Goal: Transaction & Acquisition: Purchase product/service

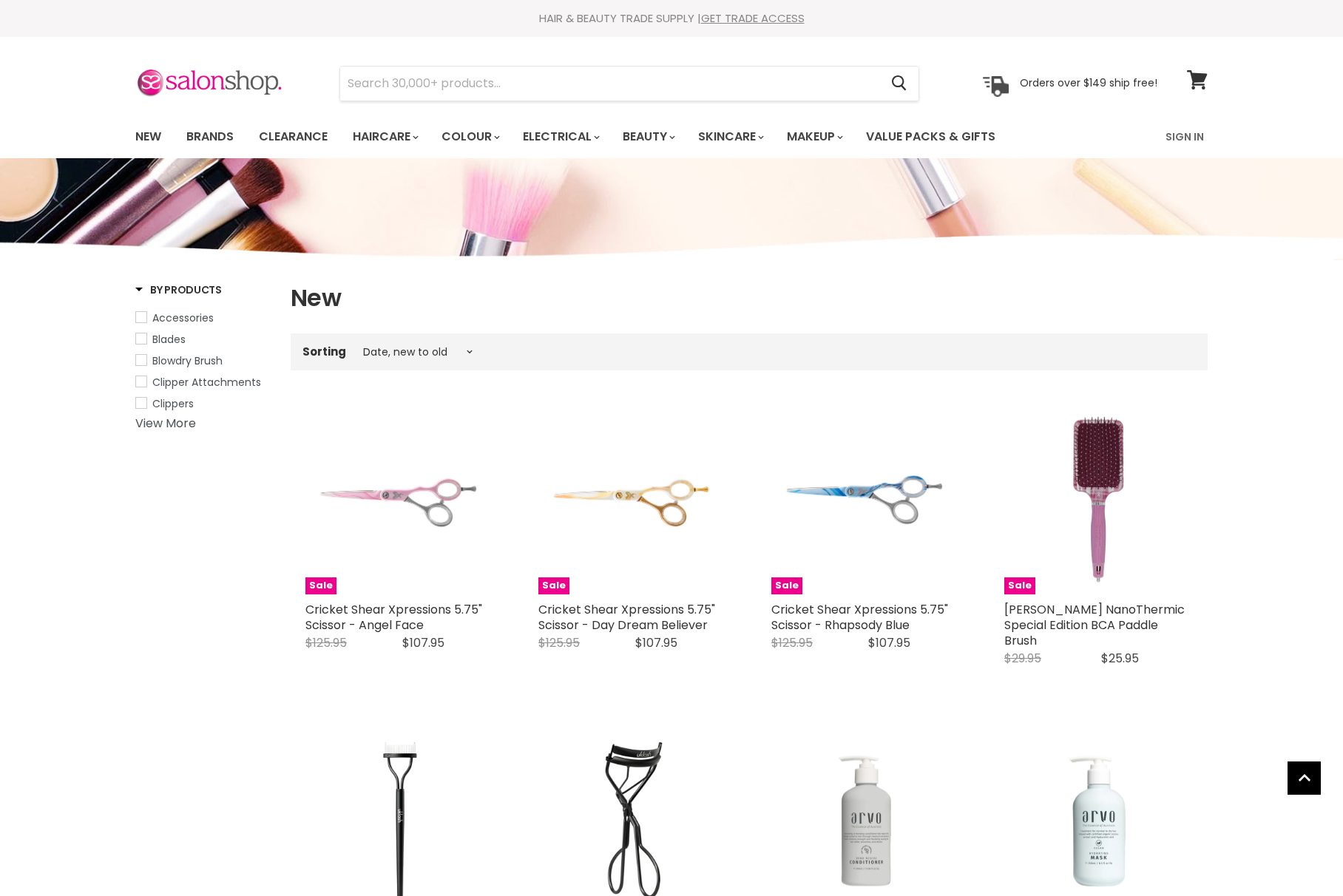
select select "created-descending"
click at [236, 94] on img at bounding box center [209, 84] width 148 height 31
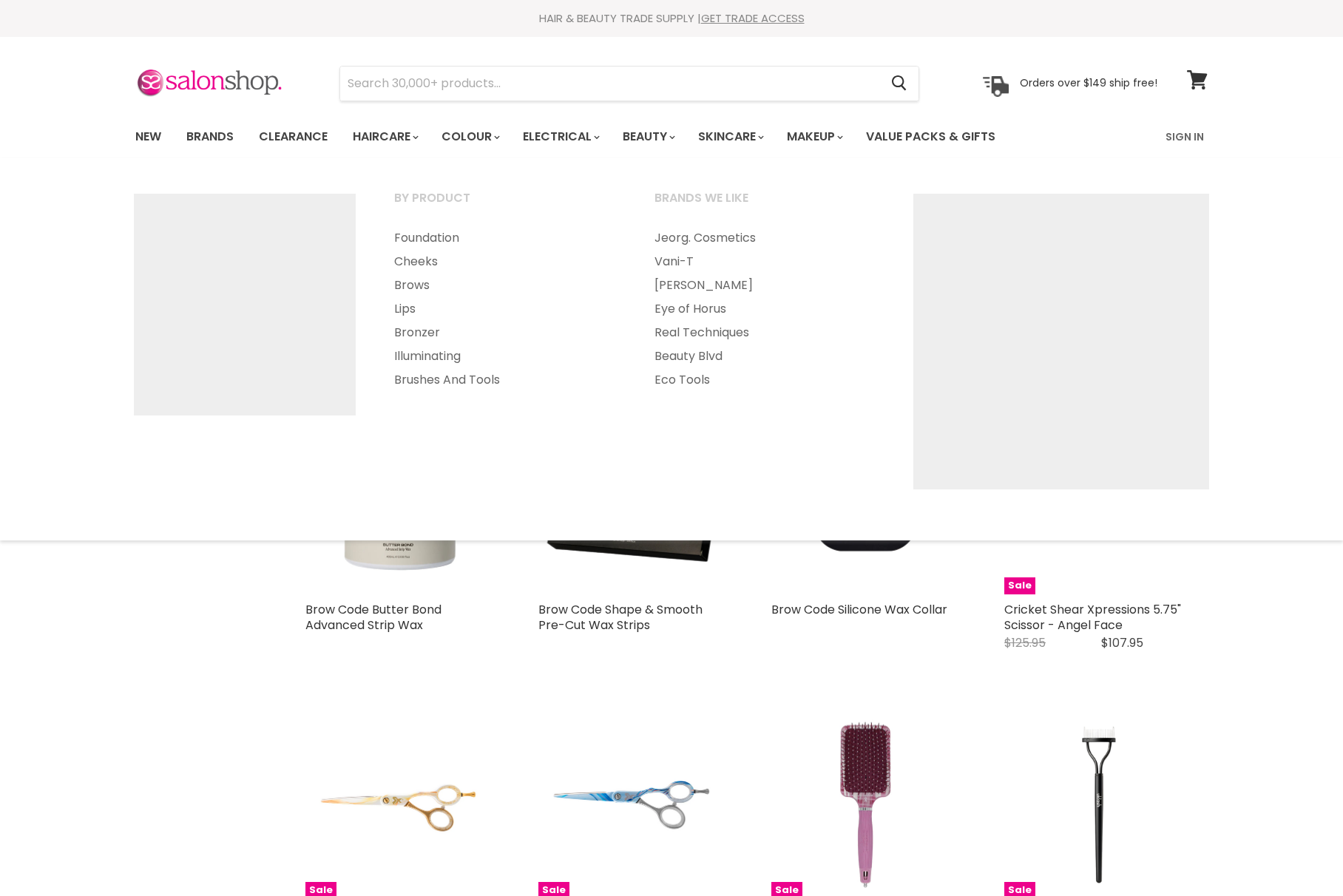
select select "created-descending"
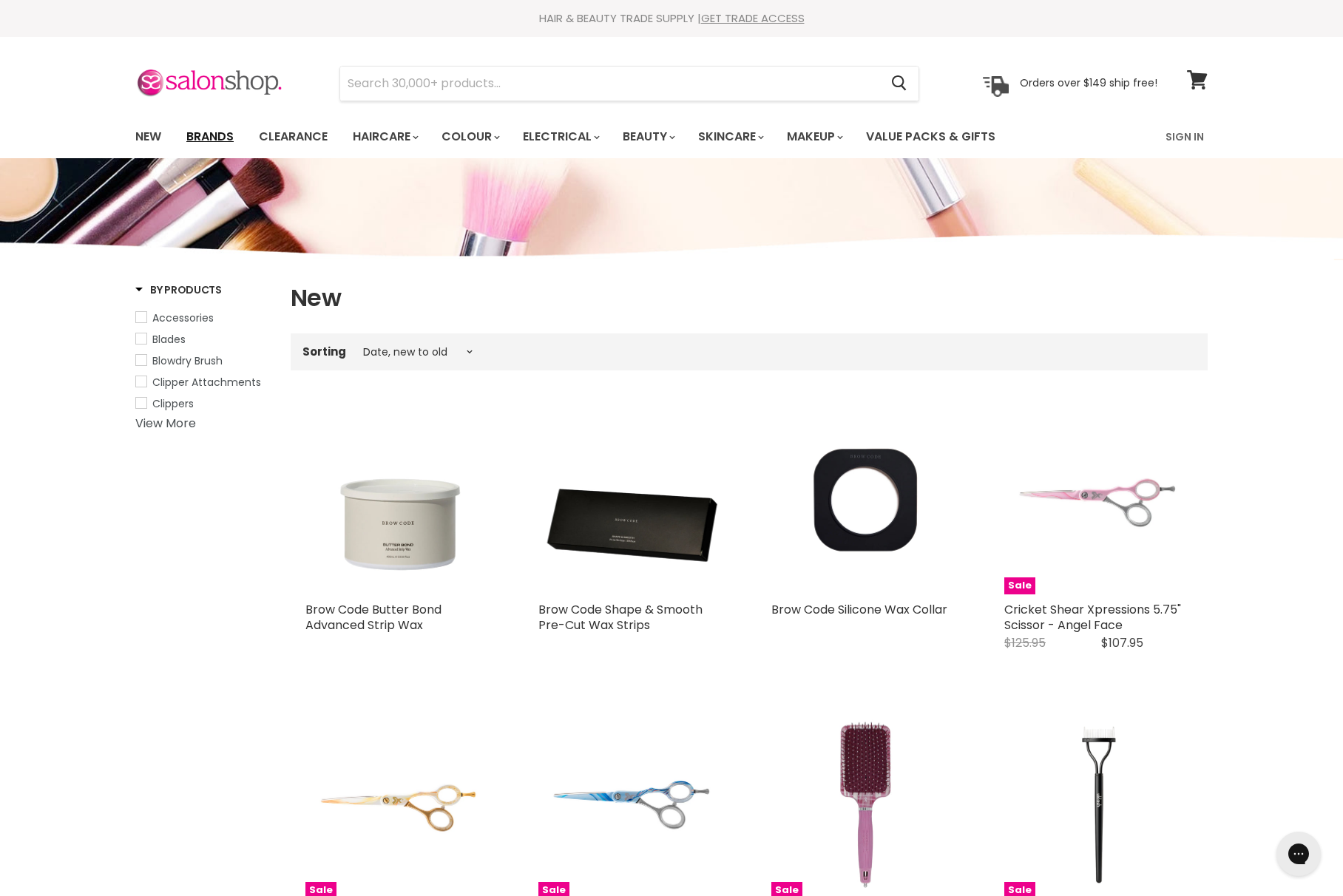
click at [199, 132] on link "Brands" at bounding box center [210, 137] width 70 height 31
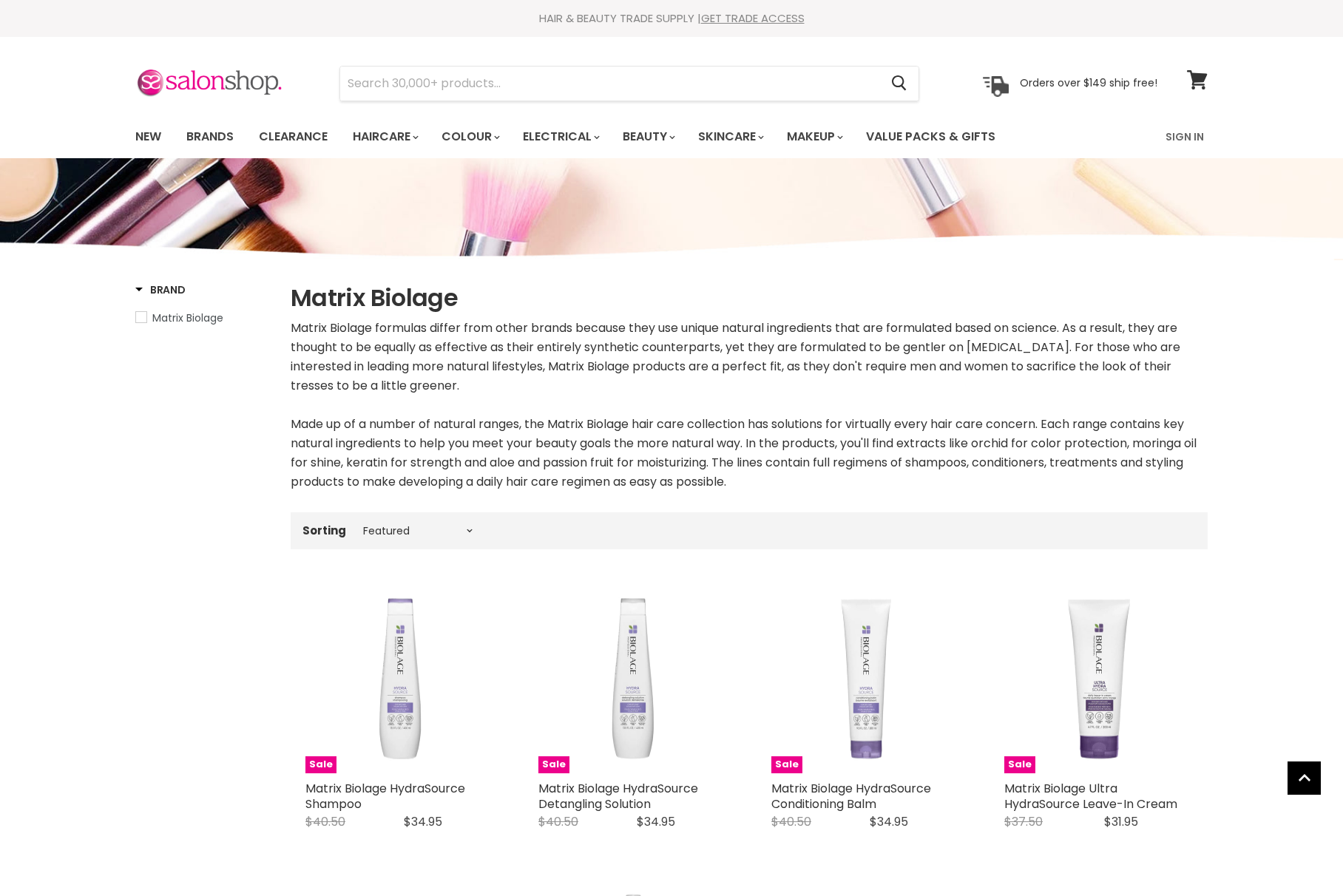
select select "manual"
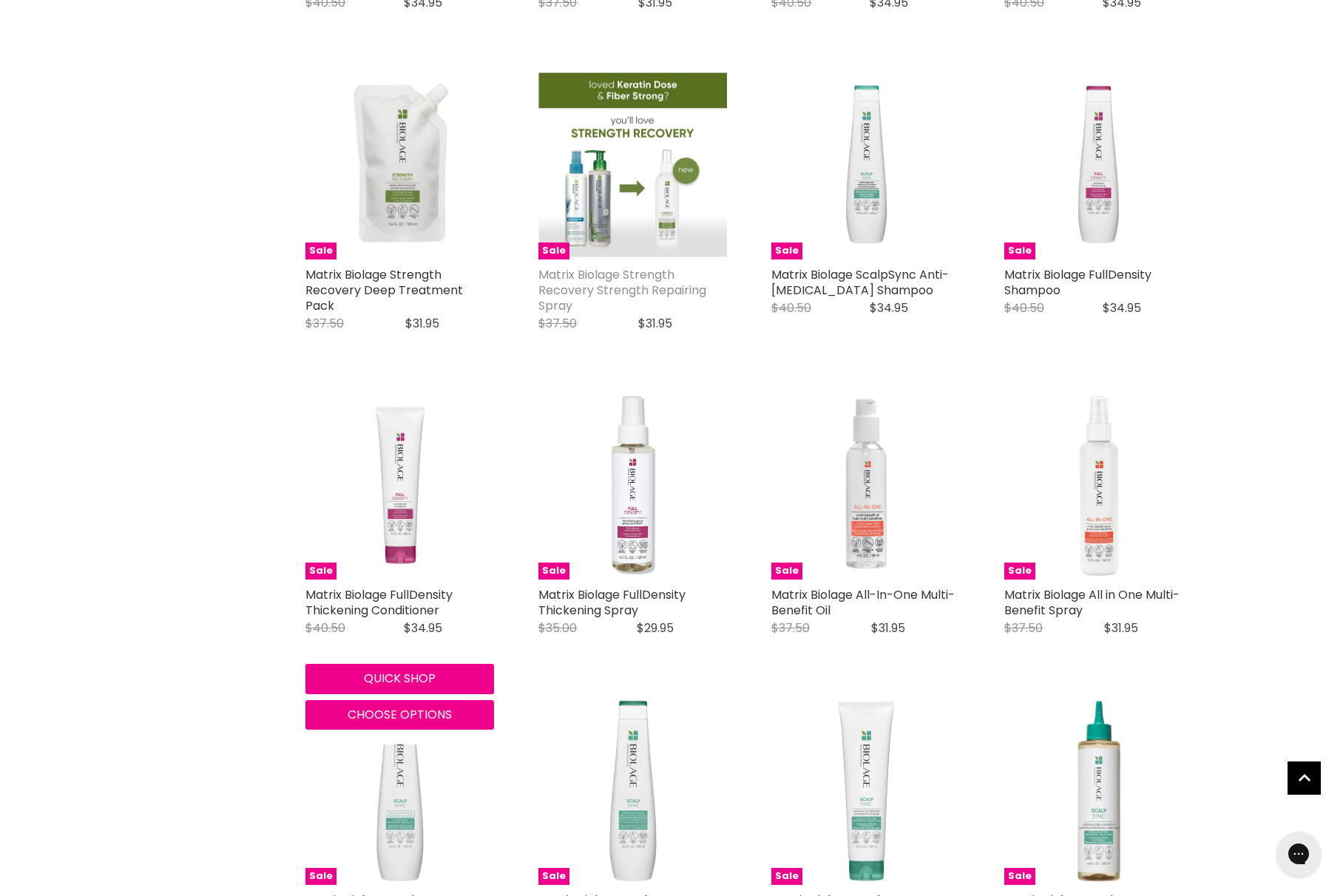
scroll to position [1731, 0]
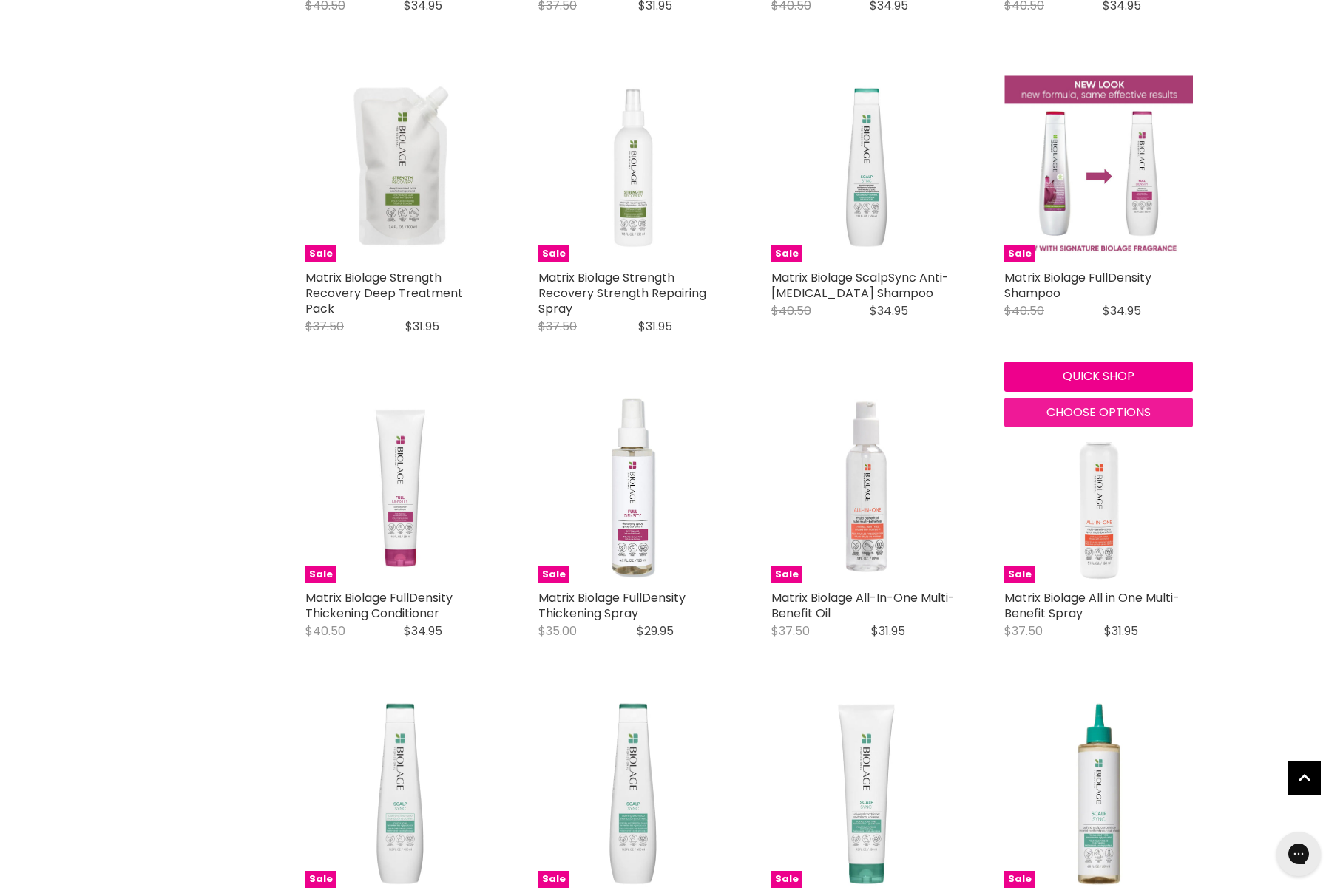
click at [1068, 413] on span "Choose options" at bounding box center [1098, 412] width 104 height 17
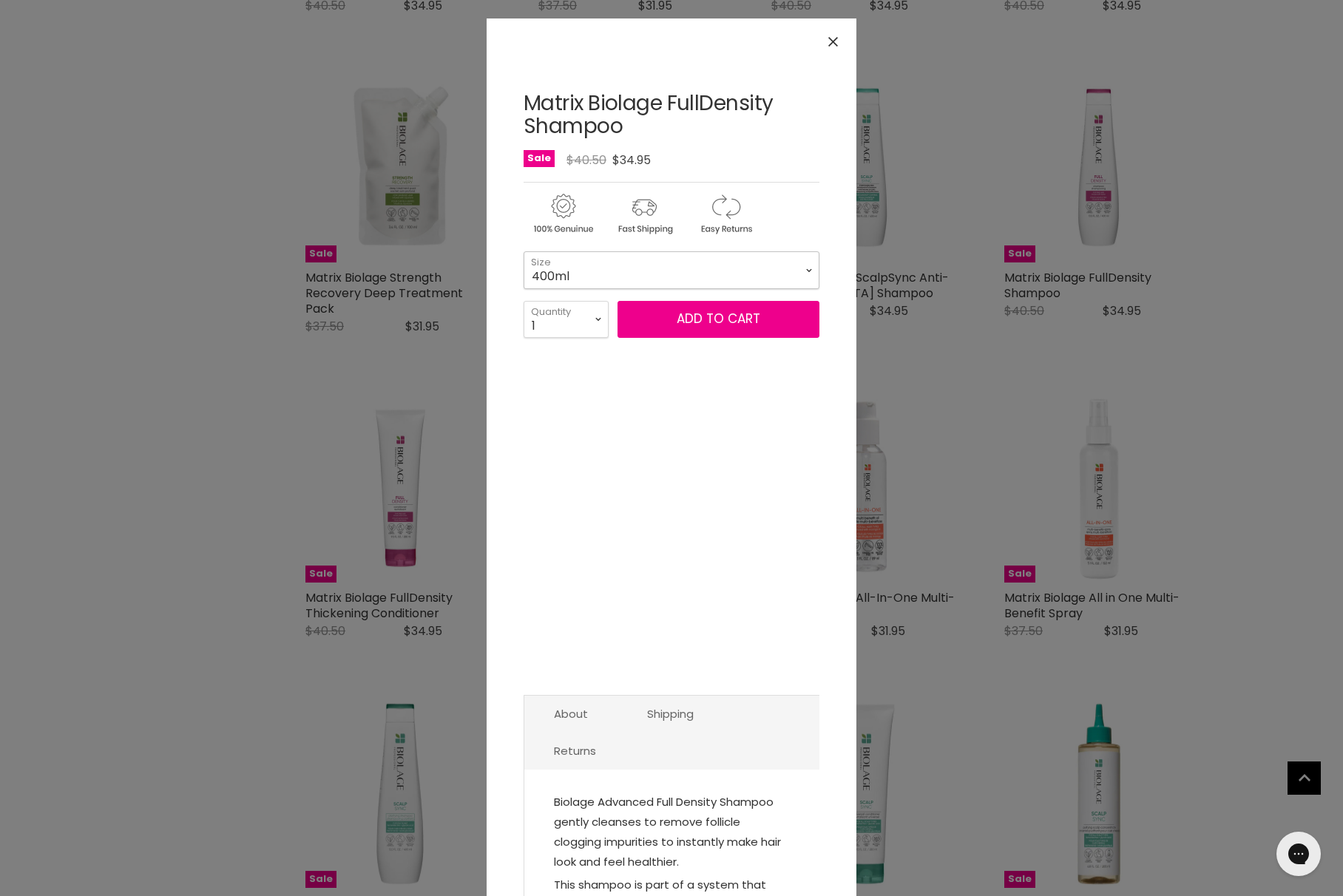
click at [670, 275] on select "400ml 1 Litre" at bounding box center [671, 269] width 296 height 37
select select "1 Litre"
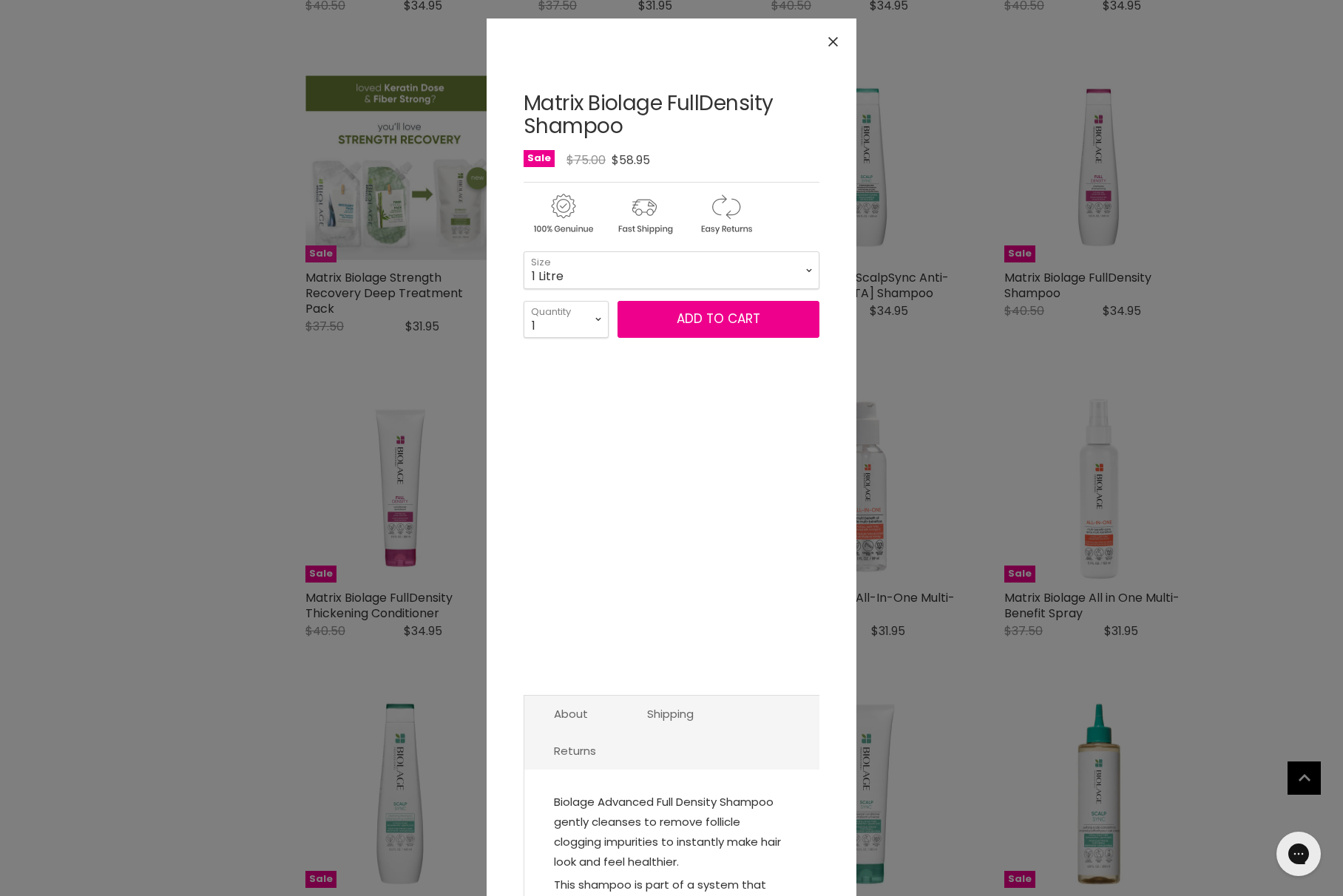
click at [353, 204] on div "Click or scroll to zoom Tap or pinch to zoom" at bounding box center [671, 448] width 1343 height 896
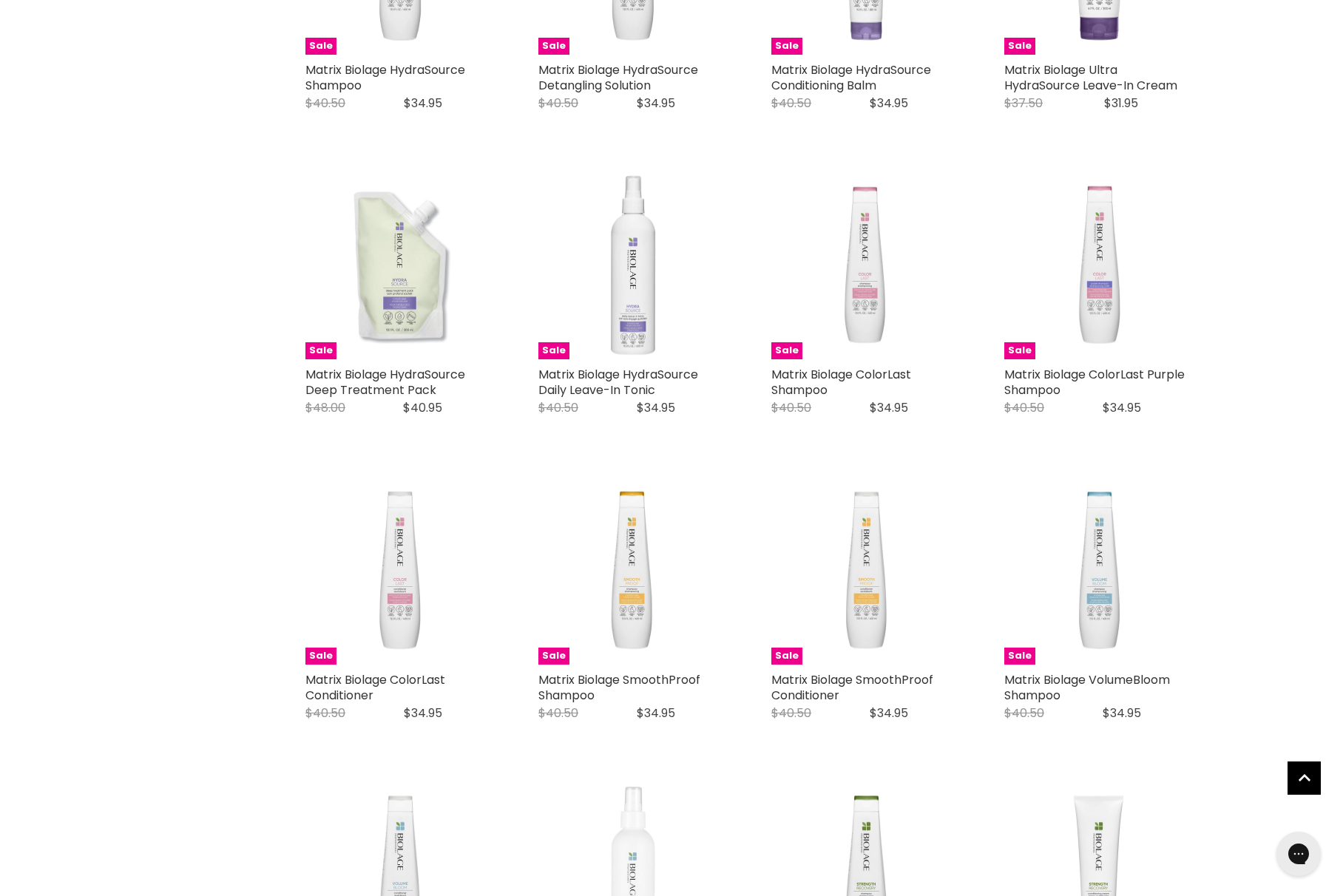
scroll to position [0, 0]
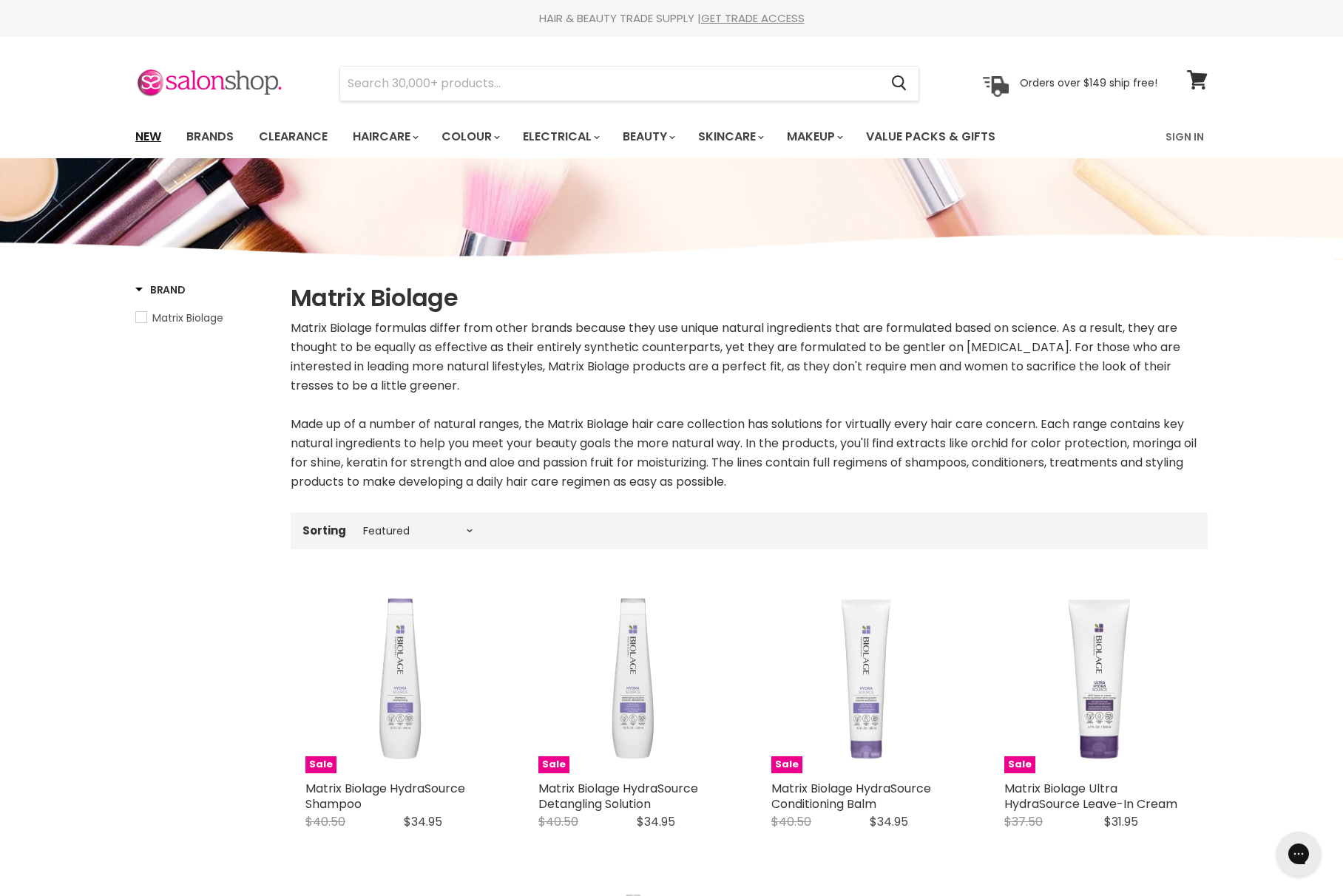
click at [147, 147] on link "New" at bounding box center [148, 137] width 48 height 31
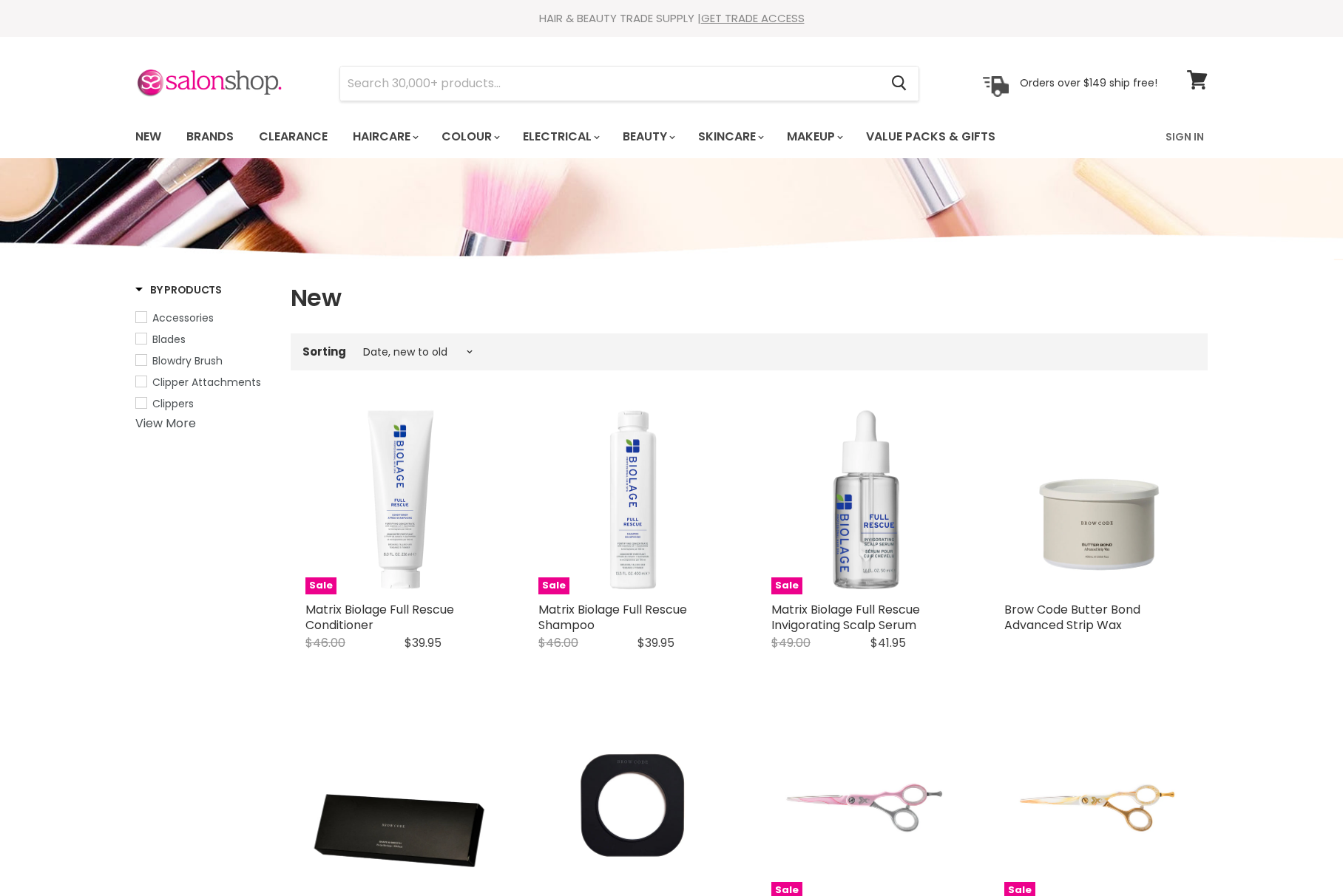
select select "created-descending"
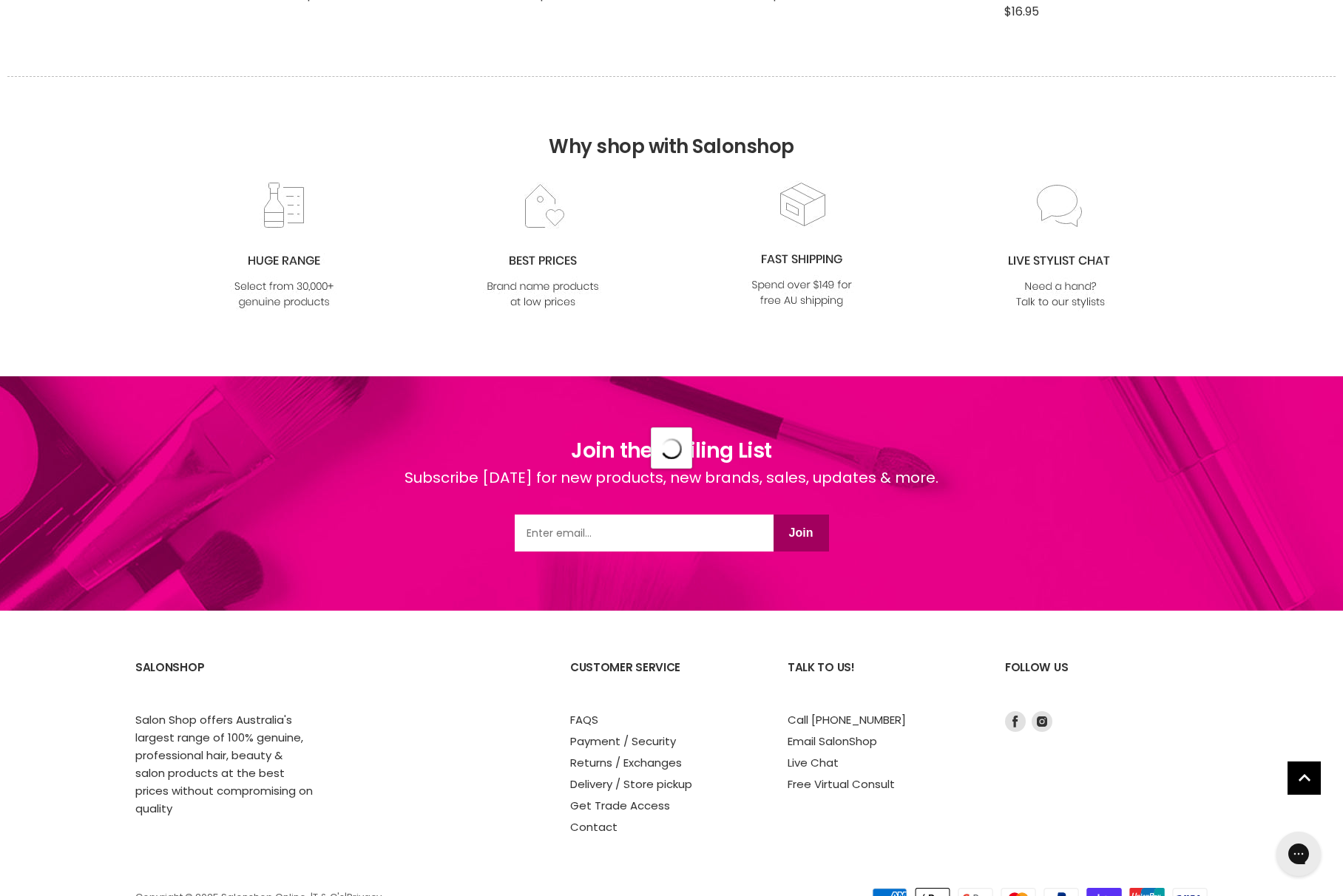
select select "created-descending"
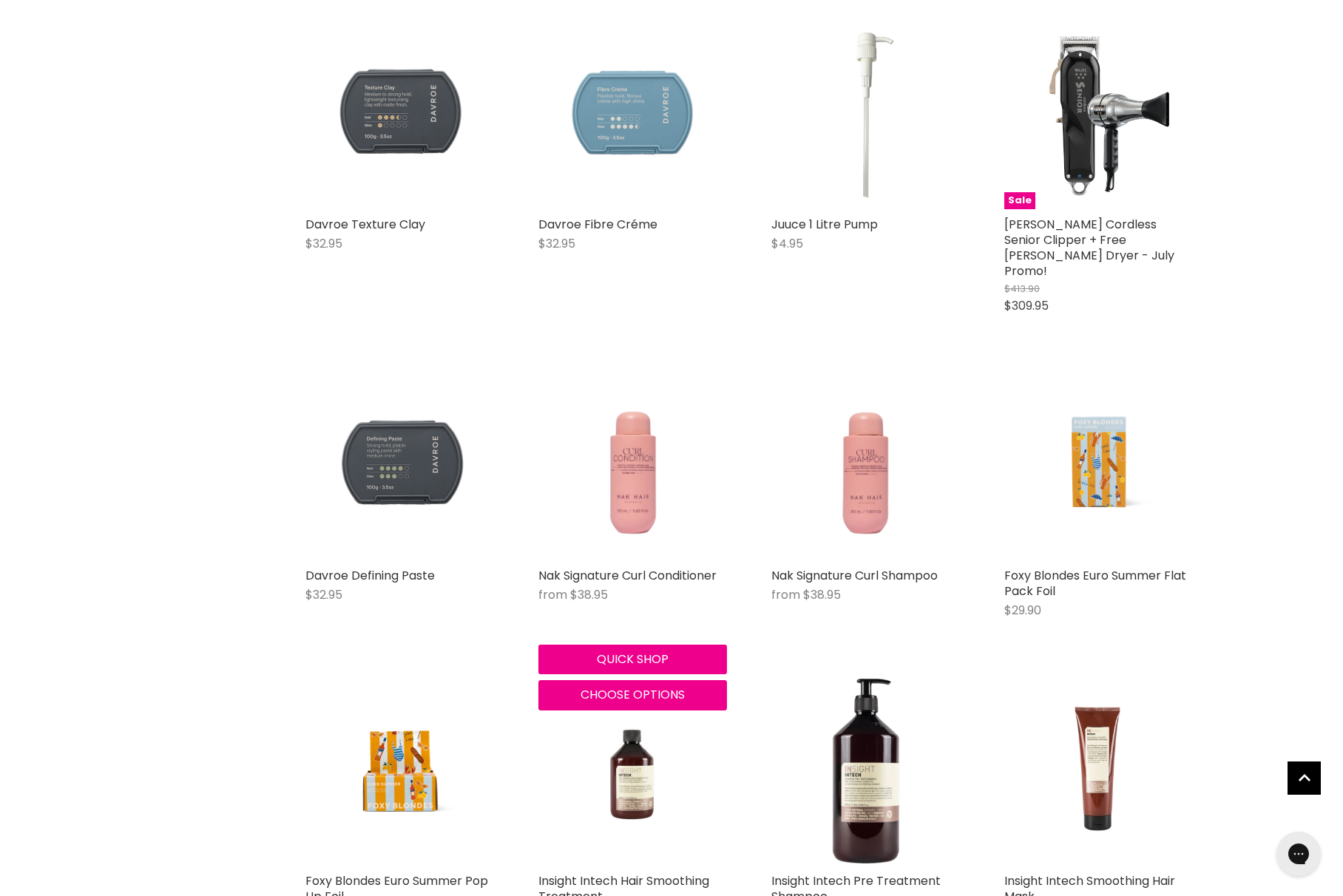
scroll to position [5022, 0]
click at [622, 419] on img "Main content" at bounding box center [632, 465] width 151 height 188
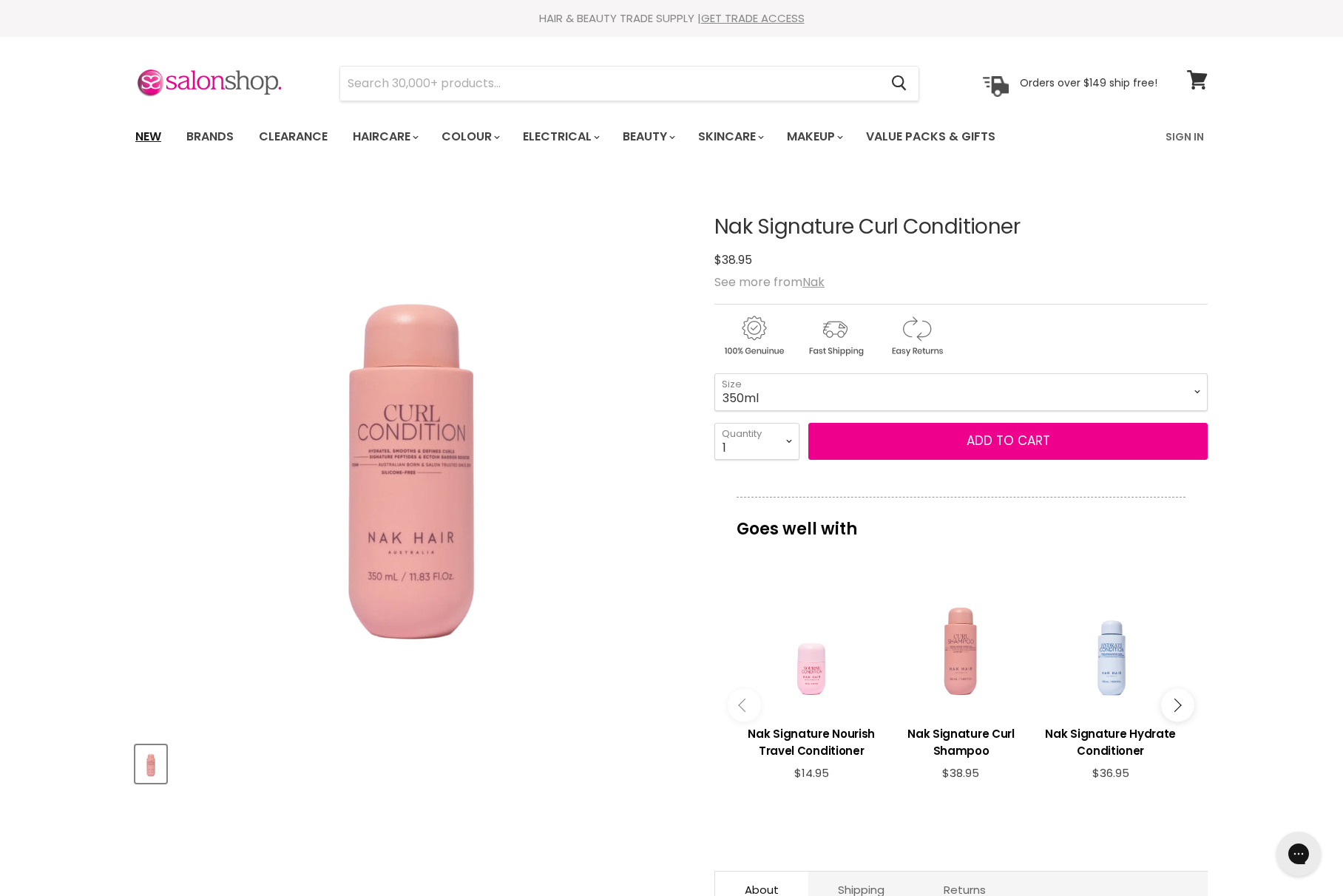
drag, startPoint x: 136, startPoint y: 148, endPoint x: 172, endPoint y: 130, distance: 40.2
click at [136, 148] on link "New" at bounding box center [148, 137] width 48 height 31
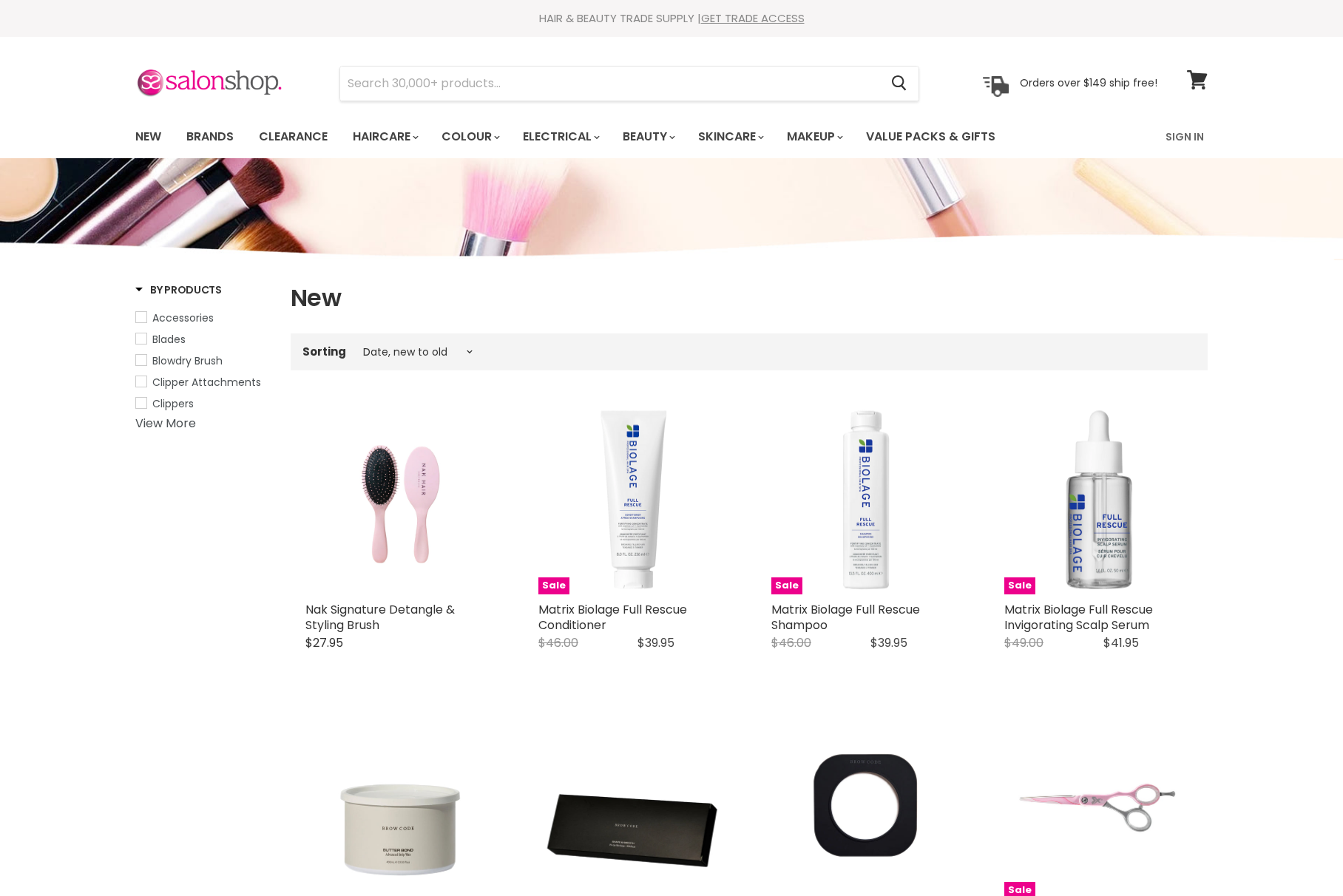
select select "created-descending"
